Goal: Ask a question: Seek information or help from site administrators or community

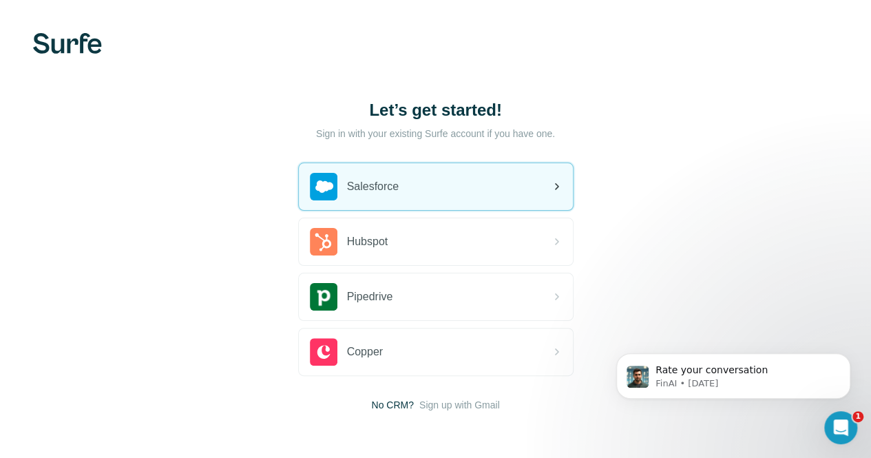
click at [299, 177] on div "Salesforce" at bounding box center [436, 186] width 274 height 47
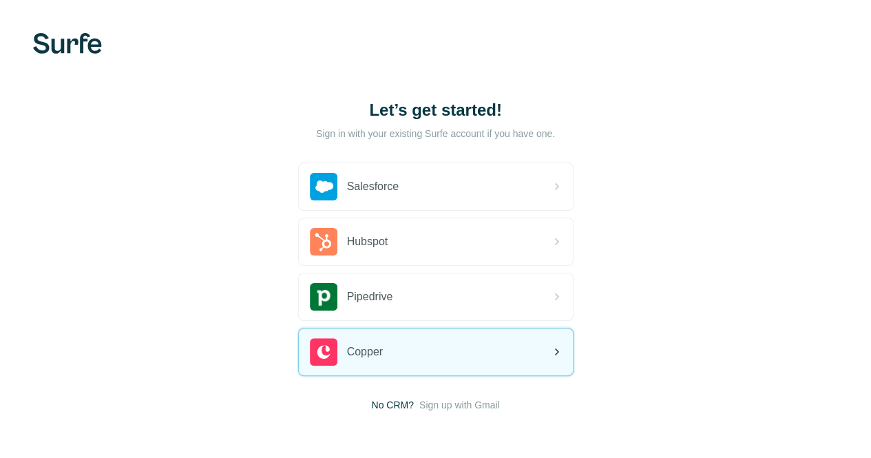
scroll to position [51, 0]
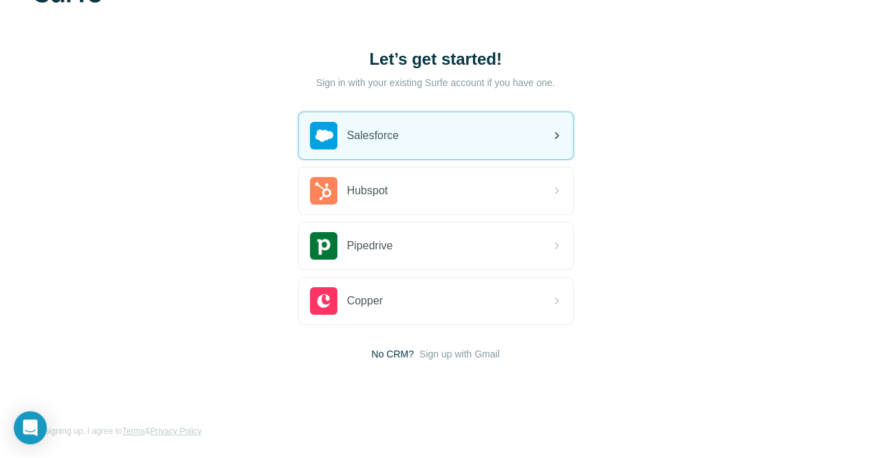
click at [336, 130] on div "Salesforce" at bounding box center [436, 135] width 274 height 47
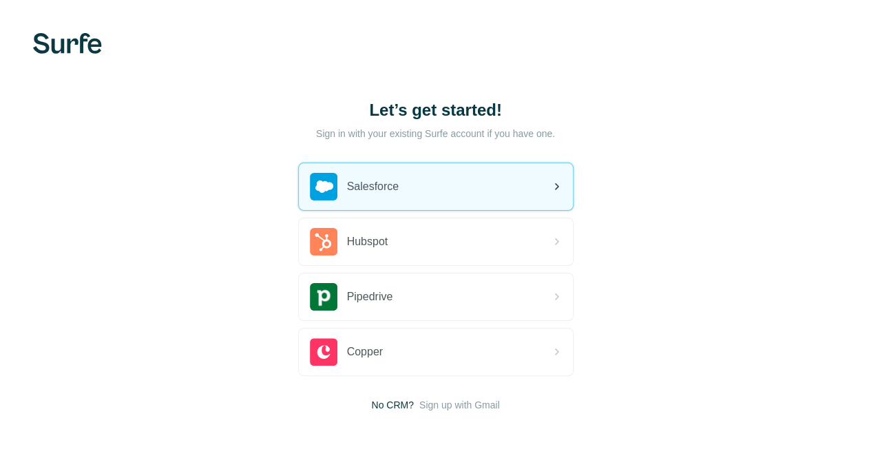
click at [306, 176] on div "Salesforce" at bounding box center [436, 186] width 274 height 47
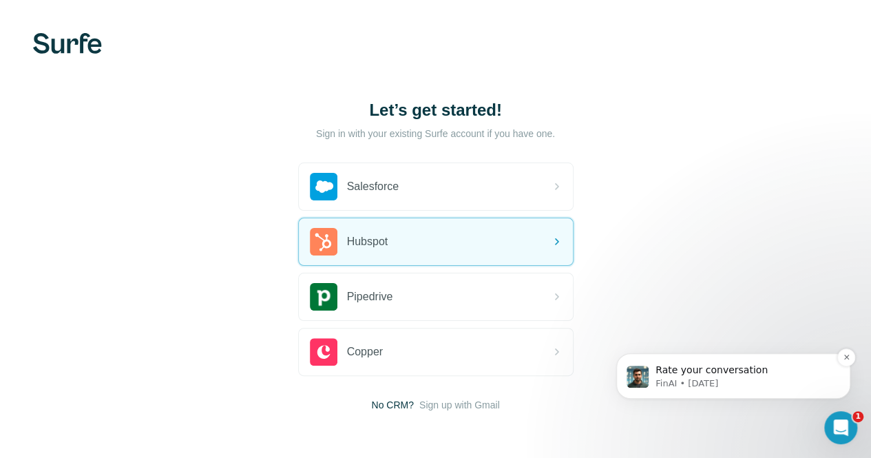
click at [809, 376] on p "Rate your conversation" at bounding box center [744, 371] width 178 height 14
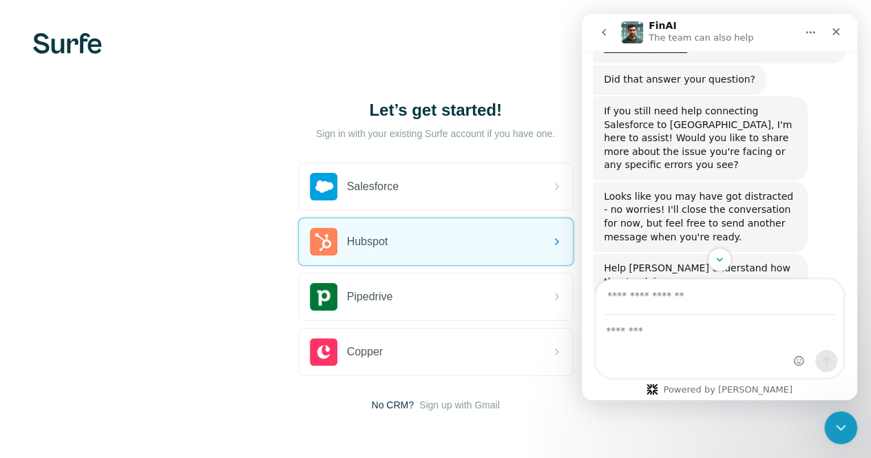
scroll to position [686, 0]
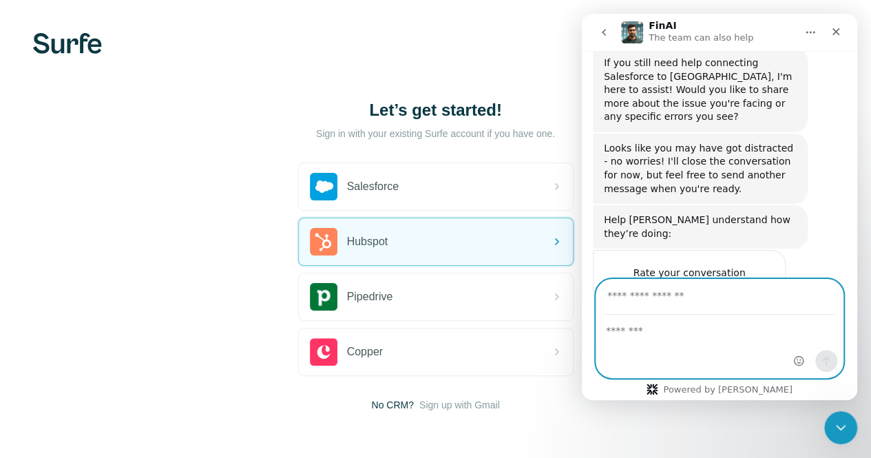
click at [633, 328] on textarea "Message…" at bounding box center [719, 326] width 246 height 23
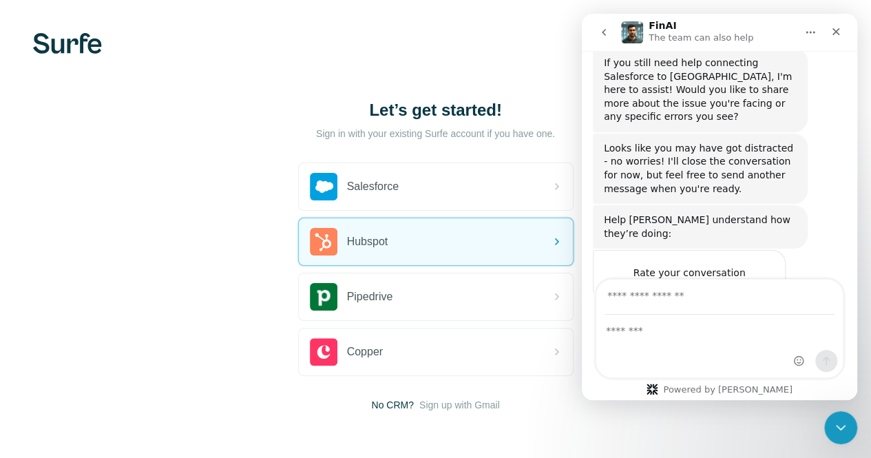
click at [619, 288] on span "Terrible" at bounding box center [624, 300] width 25 height 25
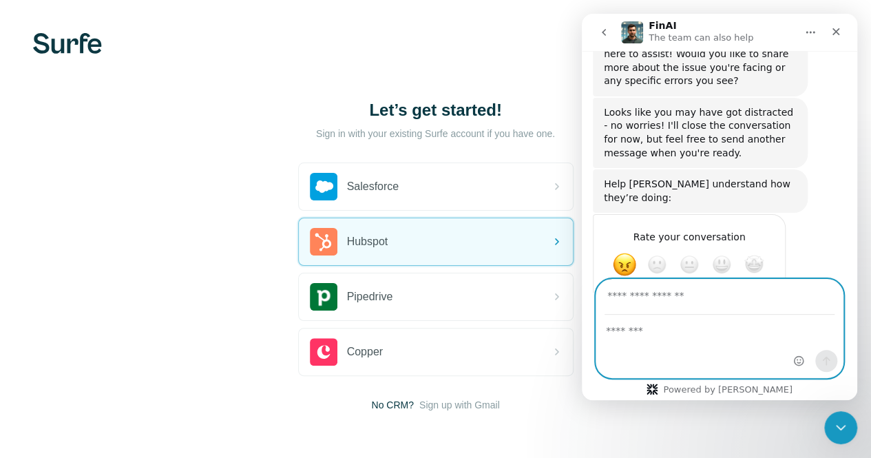
scroll to position [723, 0]
click at [646, 297] on textarea "Tell us more…" at bounding box center [675, 312] width 143 height 30
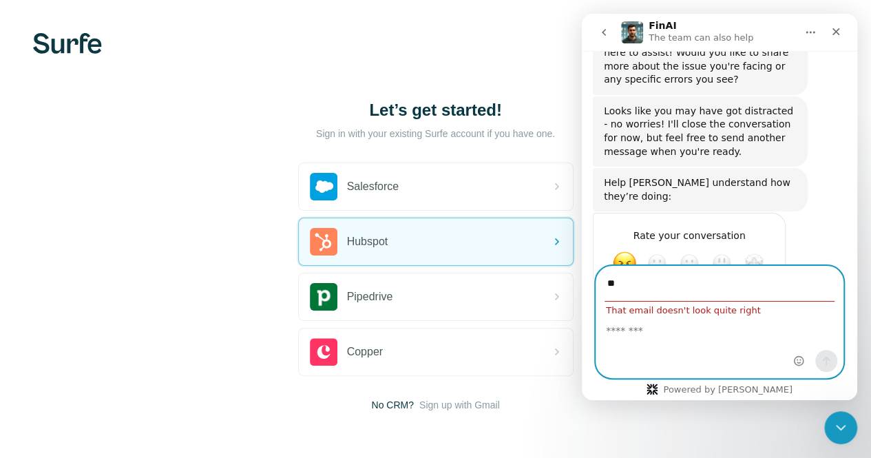
click at [646, 342] on div "Intercom messenger" at bounding box center [719, 346] width 246 height 62
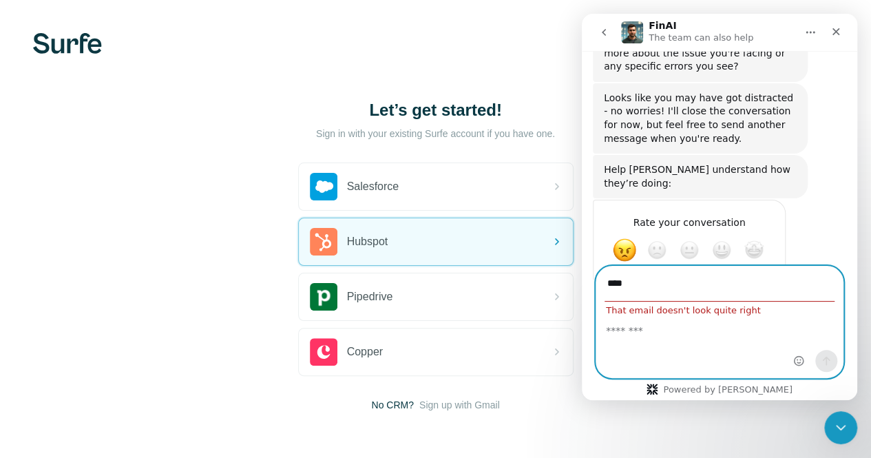
type input "****"
click at [652, 330] on textarea "Message…" at bounding box center [719, 326] width 246 height 23
type textarea "*"
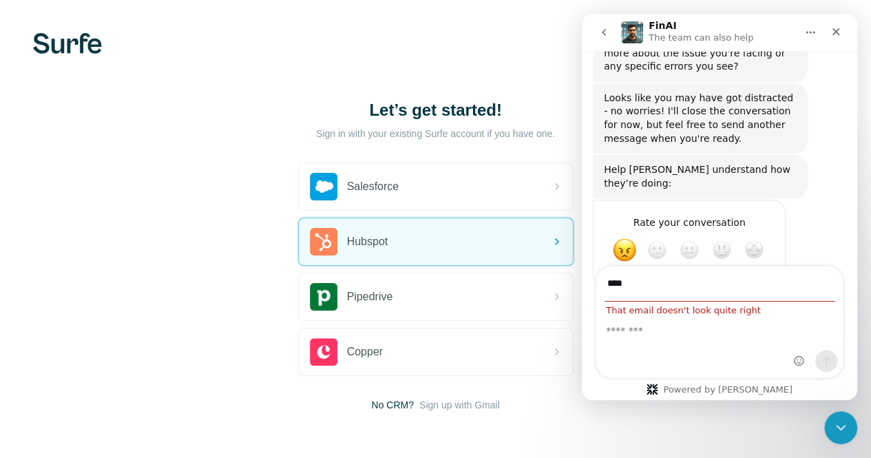
click at [809, 21] on button "Home" at bounding box center [810, 32] width 26 height 26
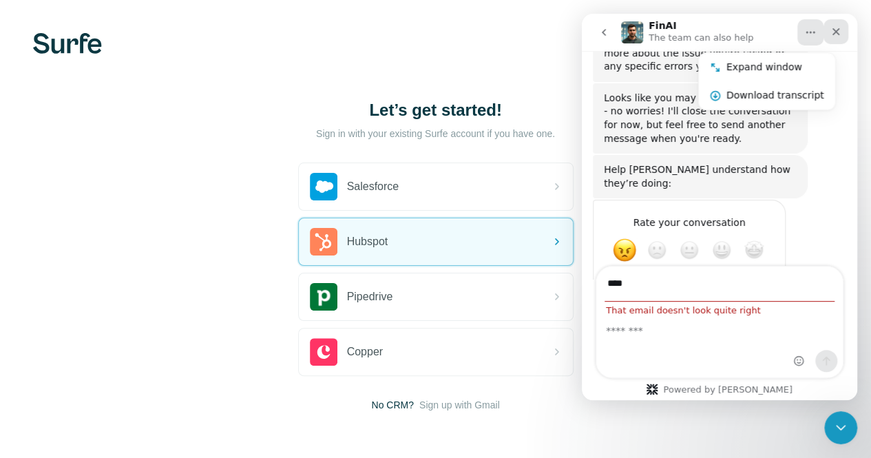
click at [832, 32] on icon "Close" at bounding box center [835, 31] width 11 height 11
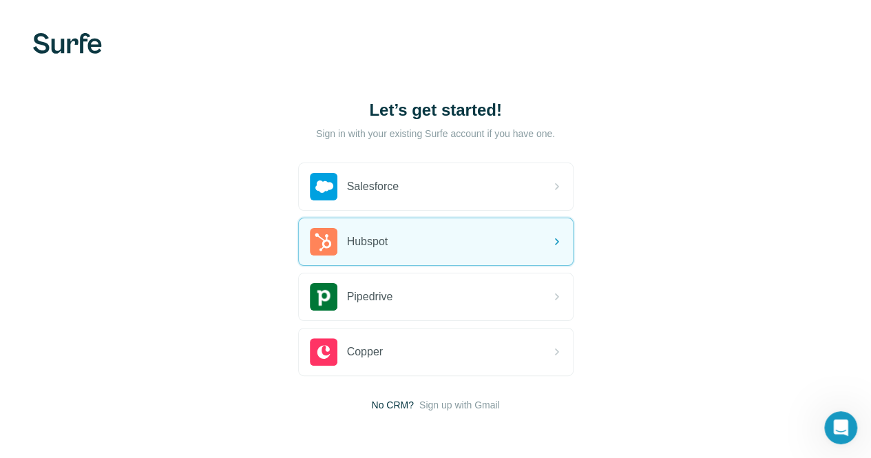
scroll to position [723, 0]
click at [840, 421] on icon "Open Intercom Messenger" at bounding box center [839, 425] width 23 height 23
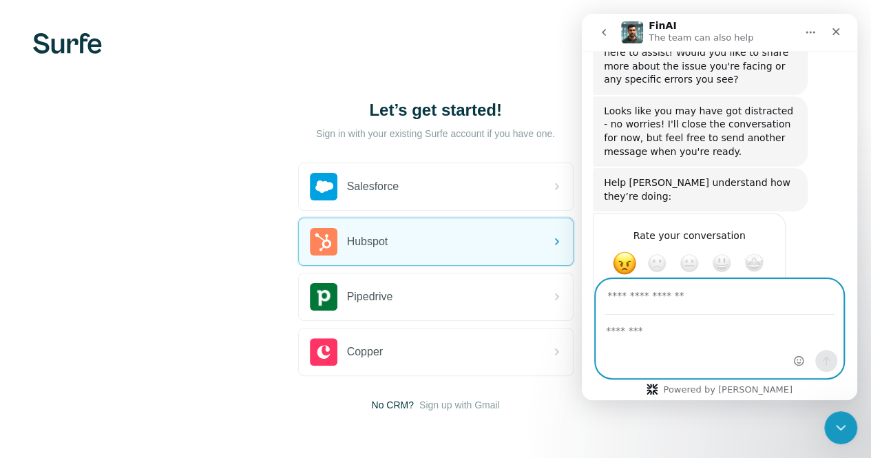
click at [677, 334] on textarea "Message…" at bounding box center [719, 326] width 246 height 23
type textarea "**"
click at [677, 301] on input "Your email" at bounding box center [719, 297] width 230 height 35
click at [638, 297] on textarea "Tell us more…" at bounding box center [675, 312] width 143 height 30
type input "*"
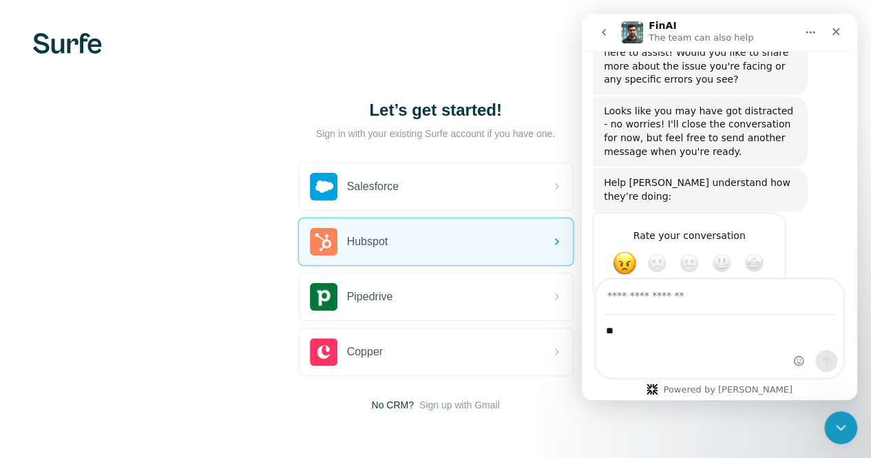
click at [604, 30] on icon "go back" at bounding box center [604, 32] width 4 height 7
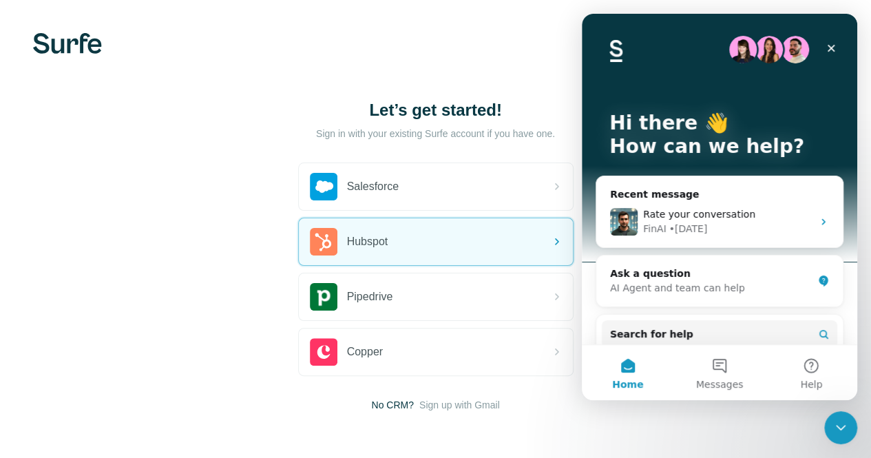
scroll to position [0, 0]
click at [696, 295] on div "Ask a question AI Agent and team can help" at bounding box center [719, 280] width 246 height 51
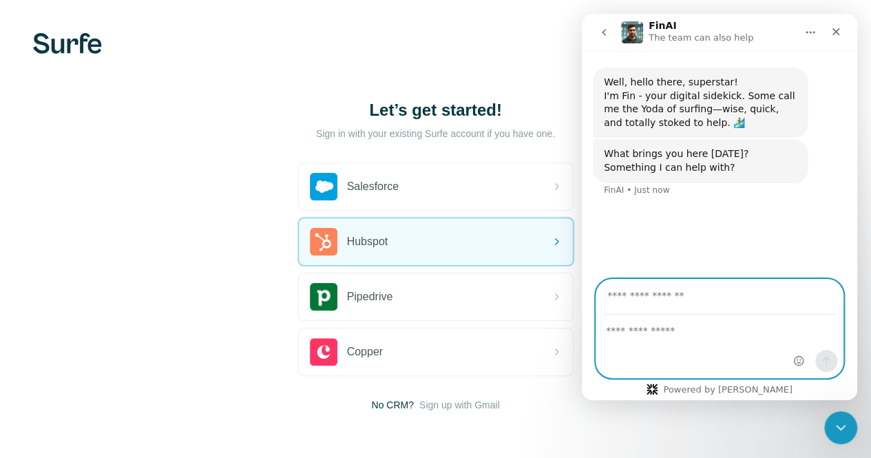
click at [673, 327] on textarea "Ask a question…" at bounding box center [719, 326] width 246 height 23
type textarea "*"
type textarea "**********"
click at [671, 304] on input "Your email" at bounding box center [719, 297] width 230 height 35
type input "**********"
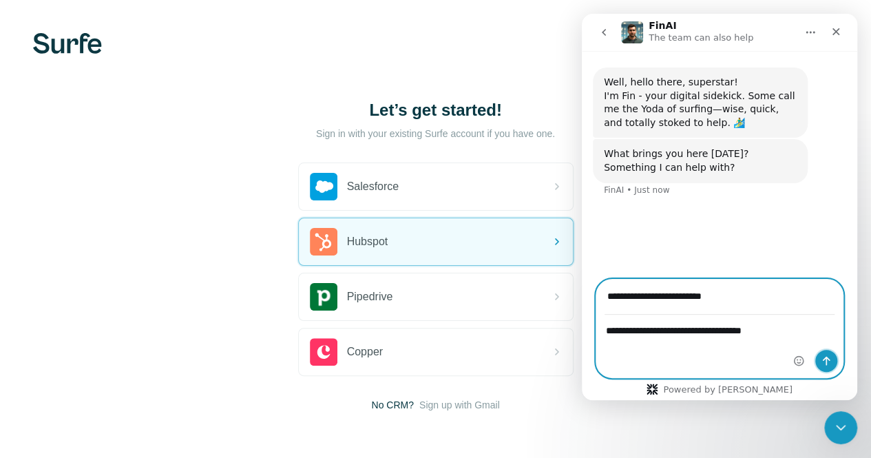
click at [823, 359] on icon "Send a message…" at bounding box center [826, 360] width 11 height 11
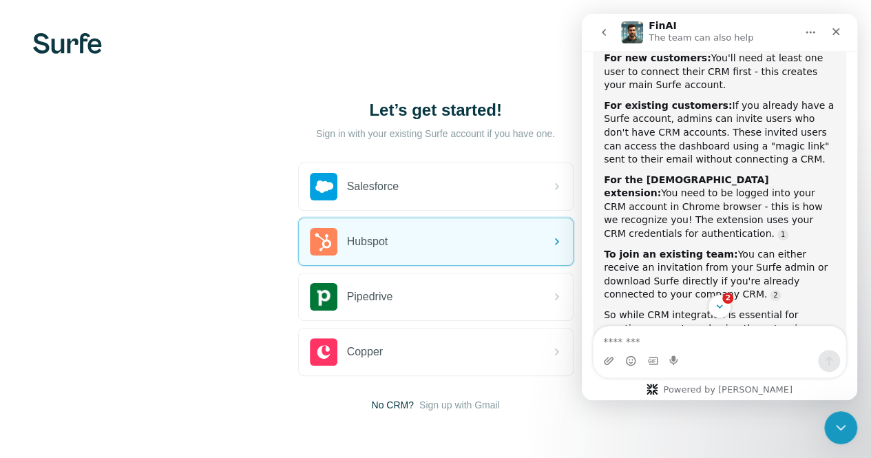
scroll to position [339, 0]
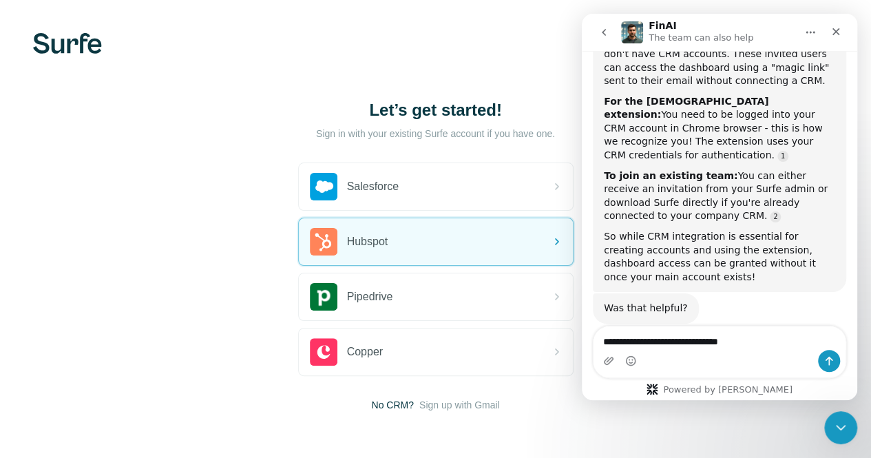
type textarea "**********"
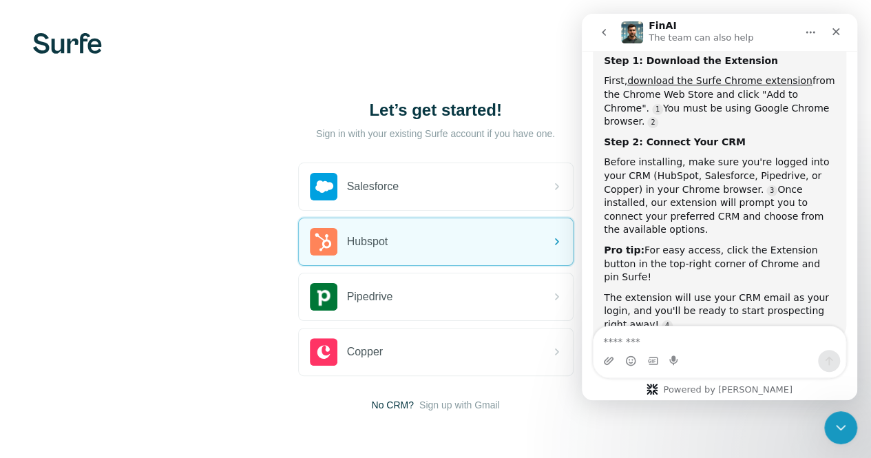
scroll to position [681, 0]
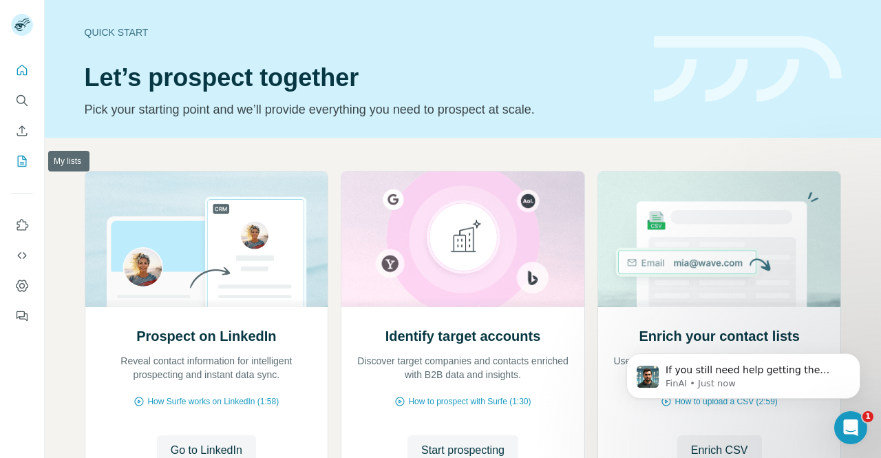
click at [25, 159] on icon "My lists" at bounding box center [23, 160] width 7 height 9
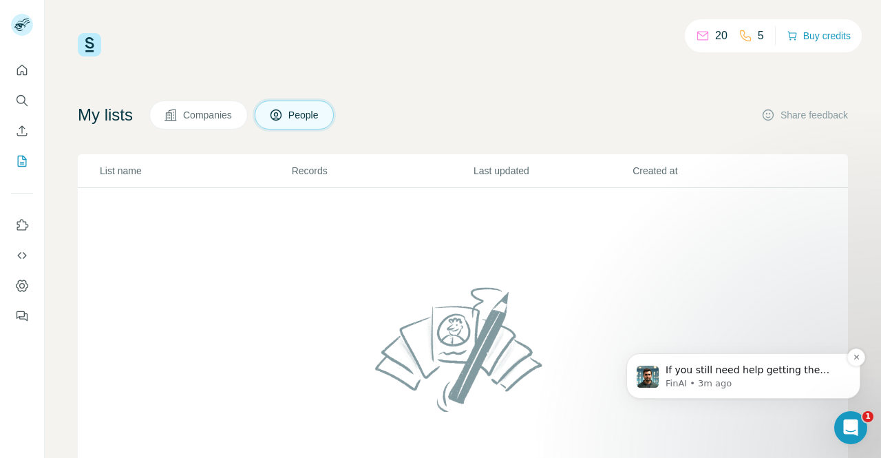
click at [693, 377] on p "If you still need help getting the Chrome extension to work, I'm here to suppor…" at bounding box center [755, 371] width 178 height 14
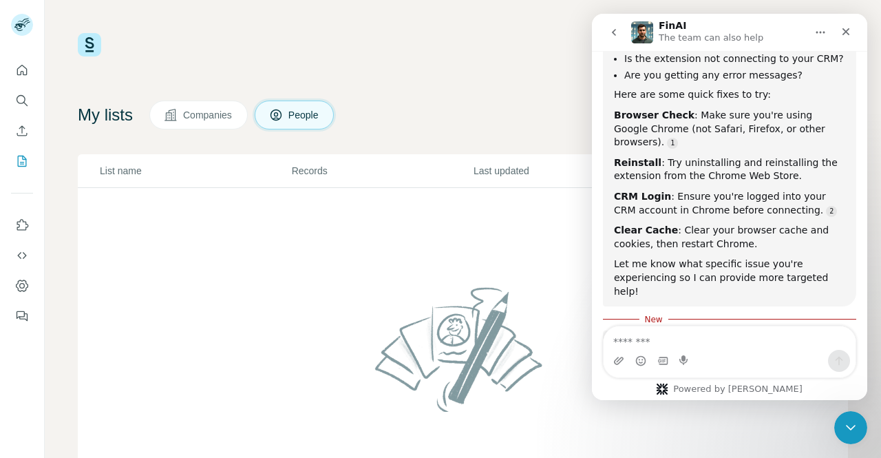
scroll to position [1238, 0]
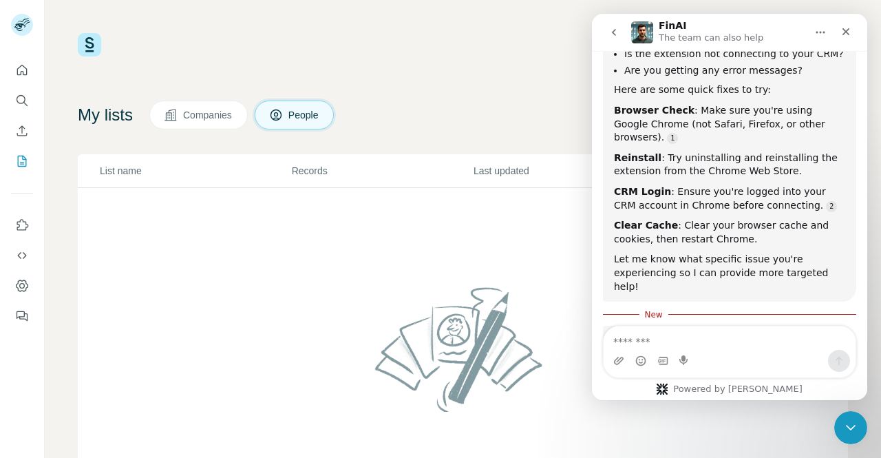
click at [671, 335] on textarea "Message…" at bounding box center [730, 337] width 252 height 23
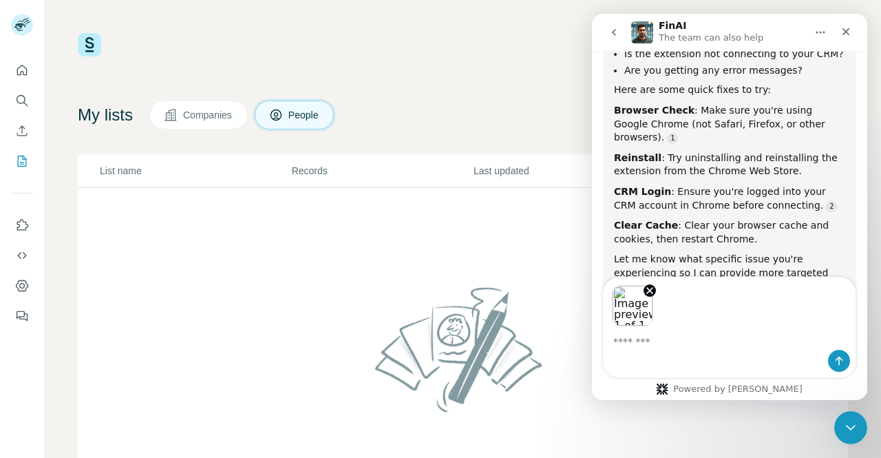
scroll to position [1287, 0]
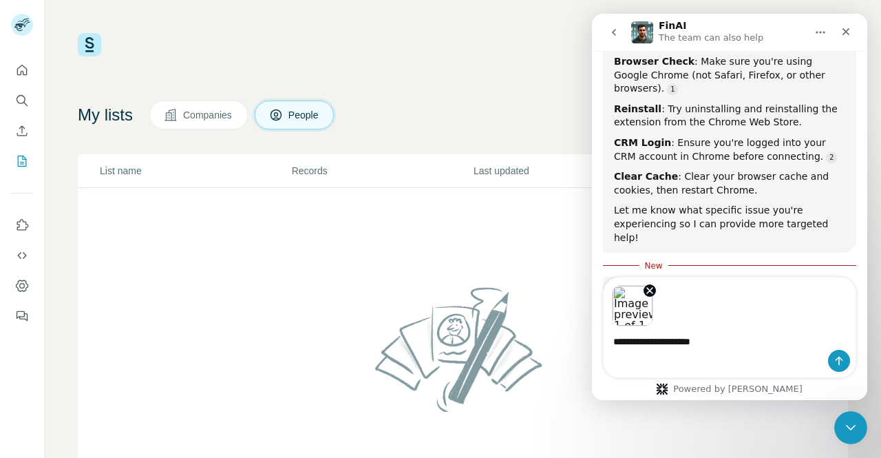
type textarea "**********"
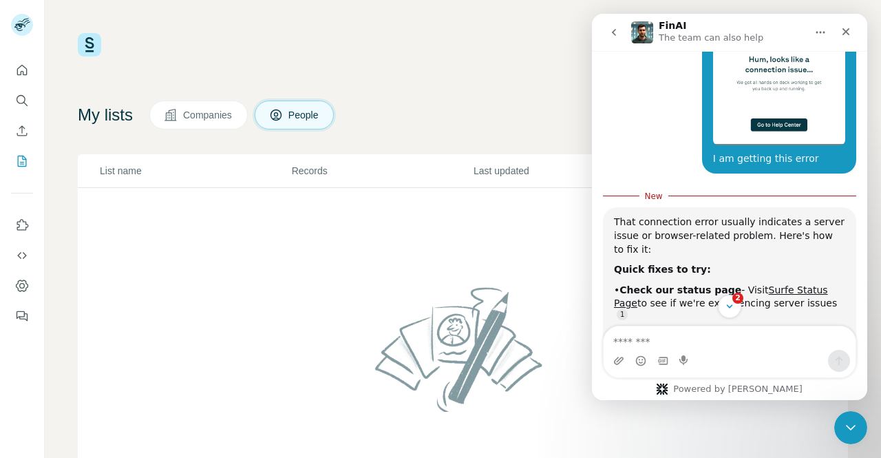
scroll to position [0, 0]
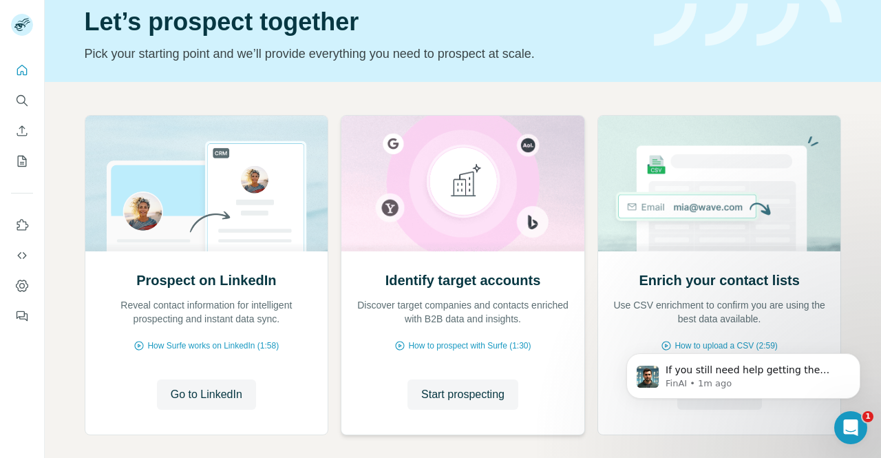
scroll to position [56, 0]
